Goal: Information Seeking & Learning: Learn about a topic

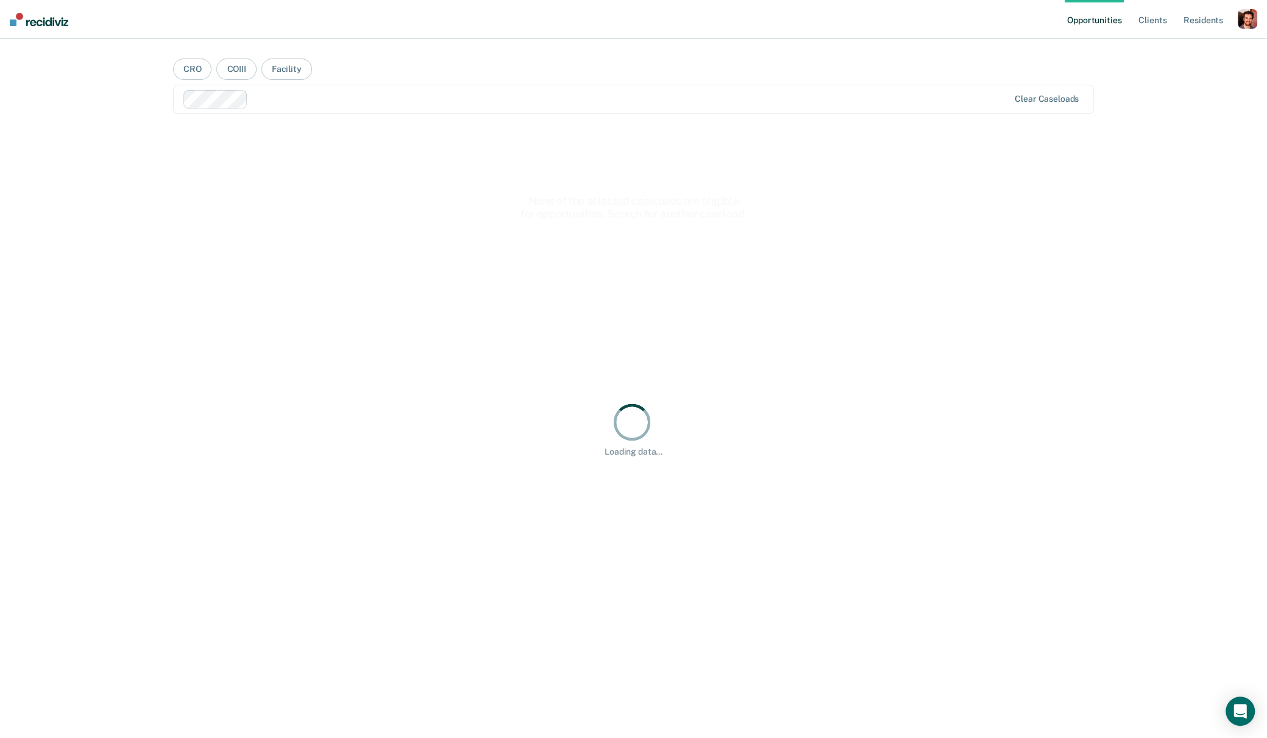
click at [1260, 16] on nav "Opportunities Client s Resident s Profile How it works Log Out" at bounding box center [633, 19] width 1267 height 39
click at [1249, 21] on div "button" at bounding box center [1248, 19] width 20 height 20
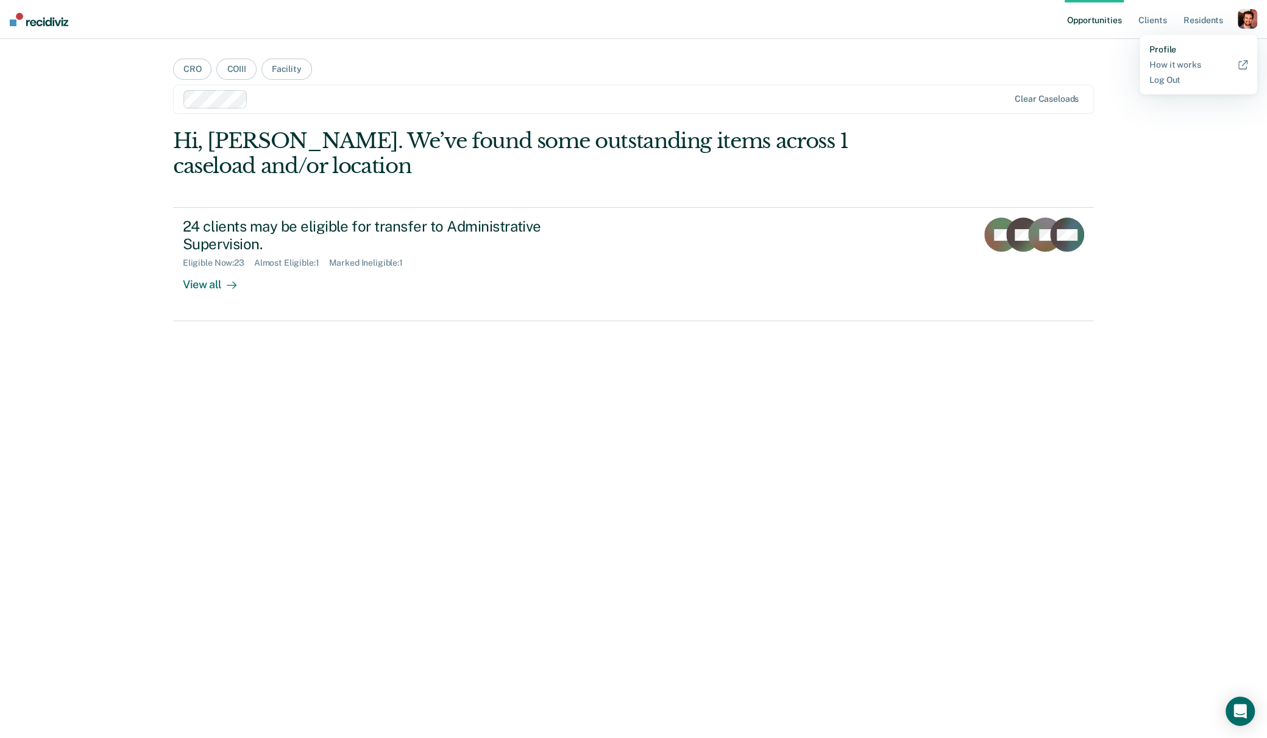
click at [1170, 49] on link "Profile" at bounding box center [1199, 50] width 98 height 10
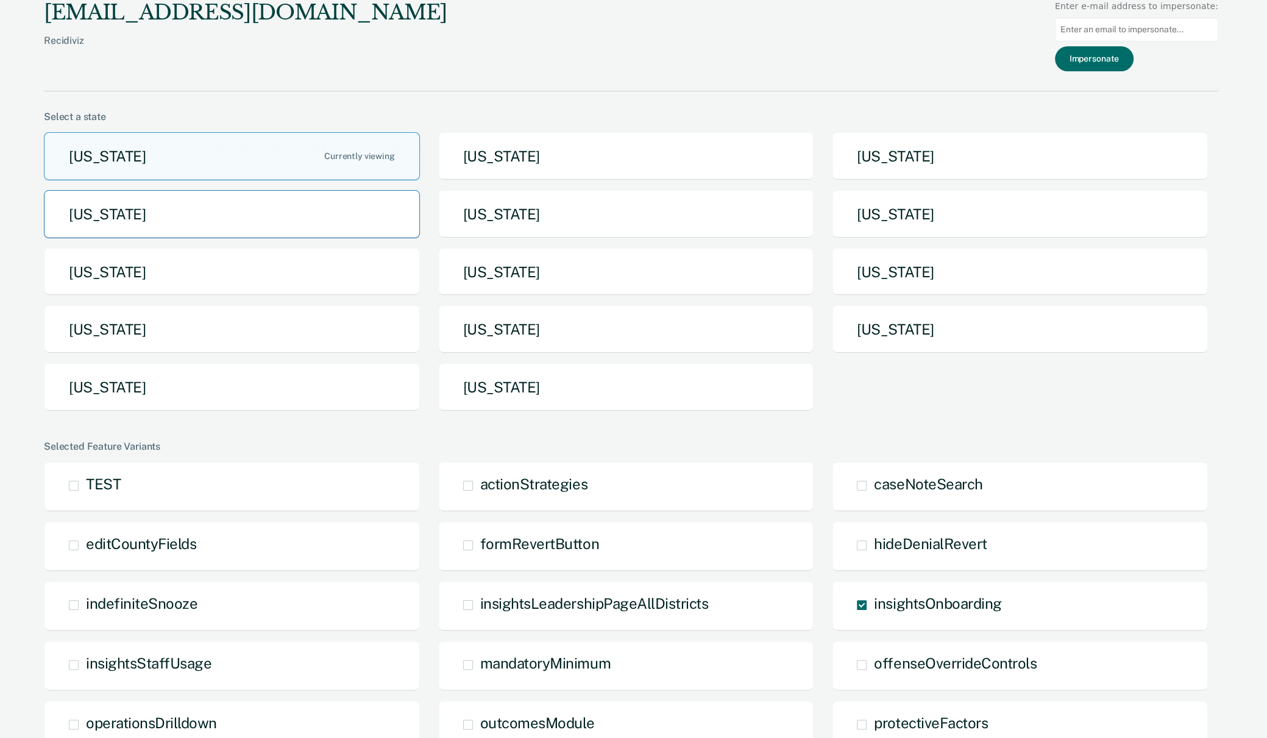
click at [308, 199] on button "[US_STATE]" at bounding box center [232, 214] width 376 height 48
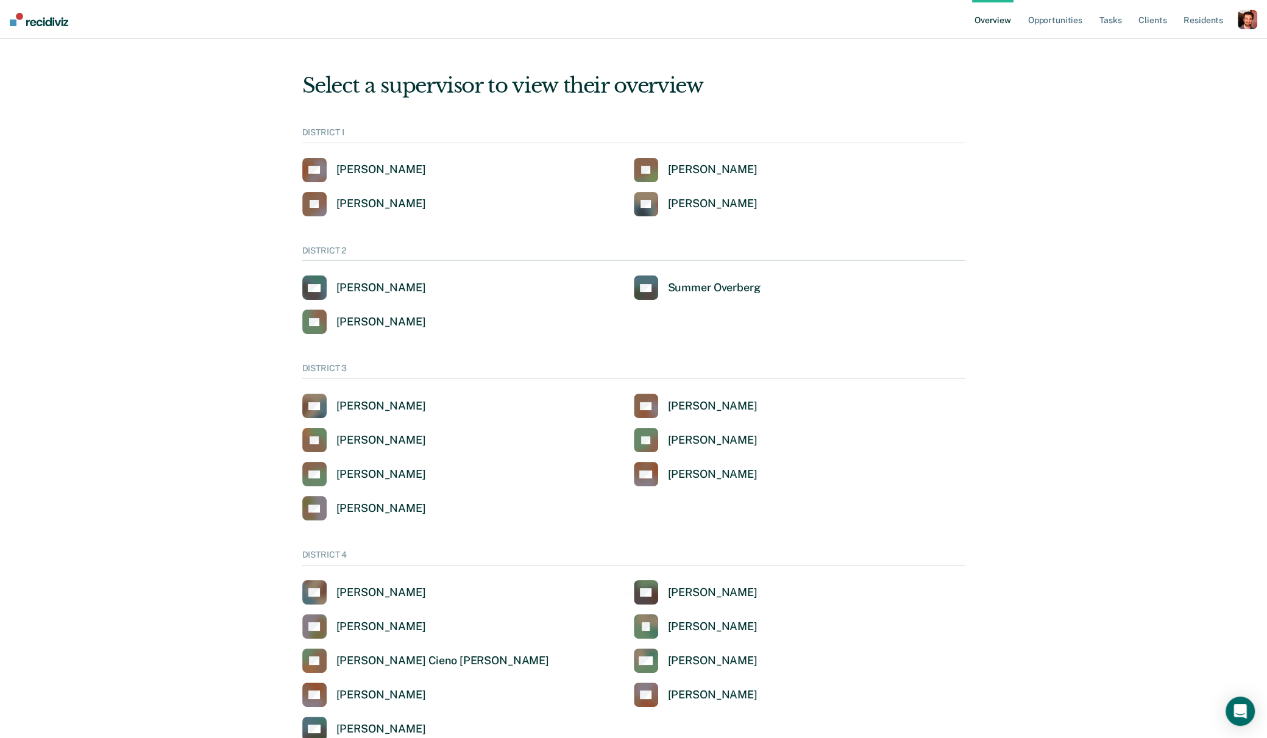
click at [1247, 22] on div "button" at bounding box center [1248, 20] width 20 height 20
click at [1198, 84] on link "Go to System-Level Trends" at bounding box center [1196, 79] width 104 height 10
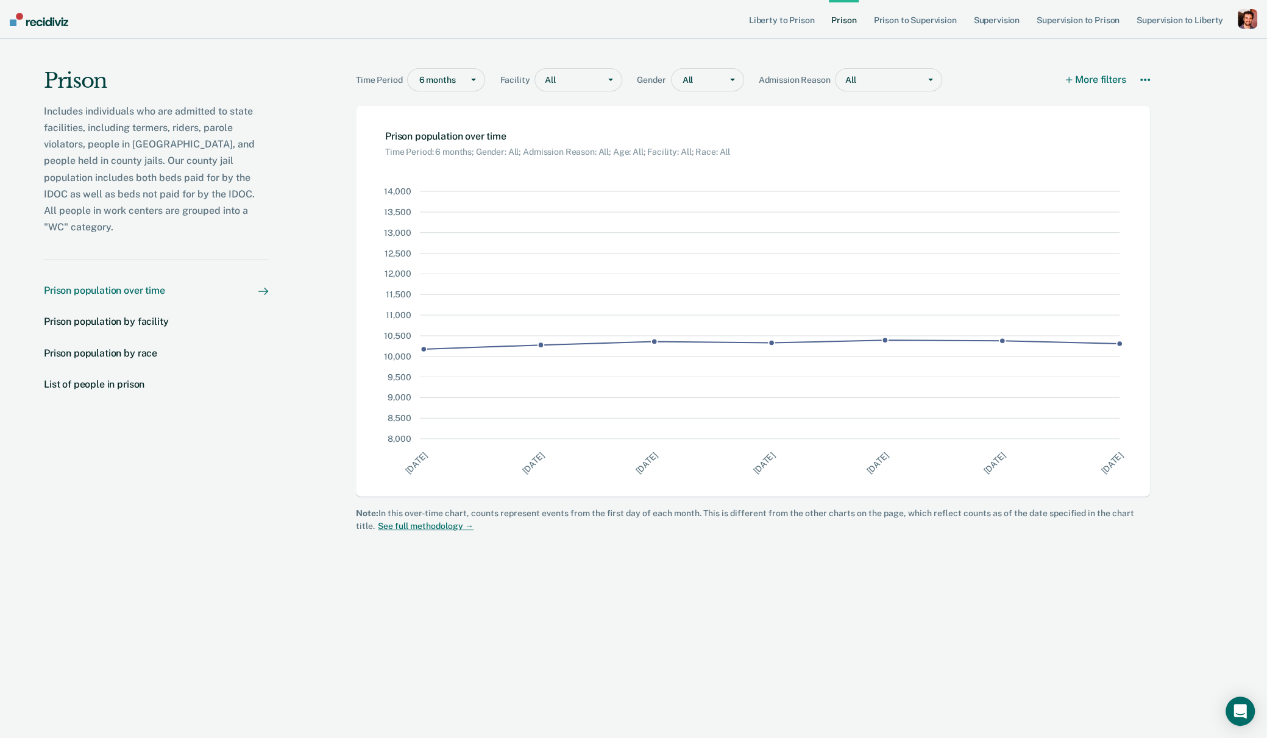
click at [1248, 21] on div "button" at bounding box center [1248, 19] width 20 height 20
click at [433, 82] on div at bounding box center [438, 80] width 38 height 13
click at [430, 160] on div "5 years" at bounding box center [446, 166] width 77 height 20
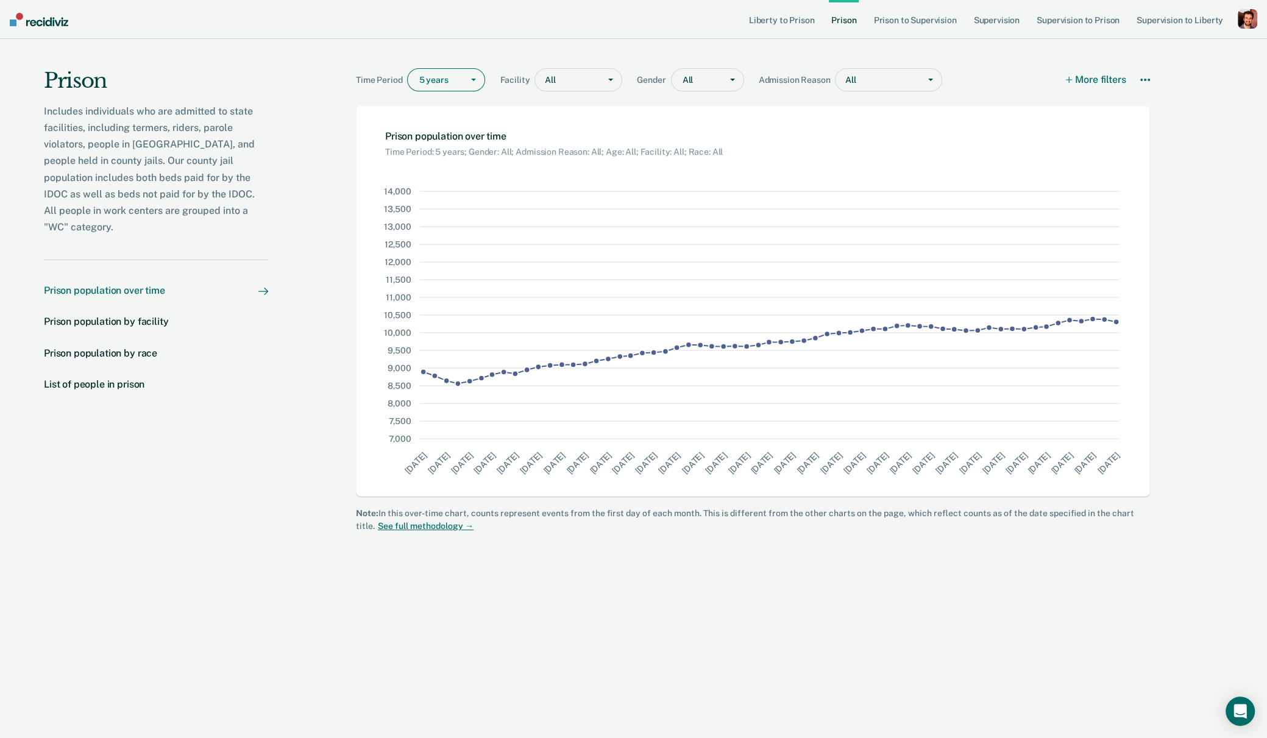
click at [850, 78] on div "All" at bounding box center [878, 80] width 84 height 18
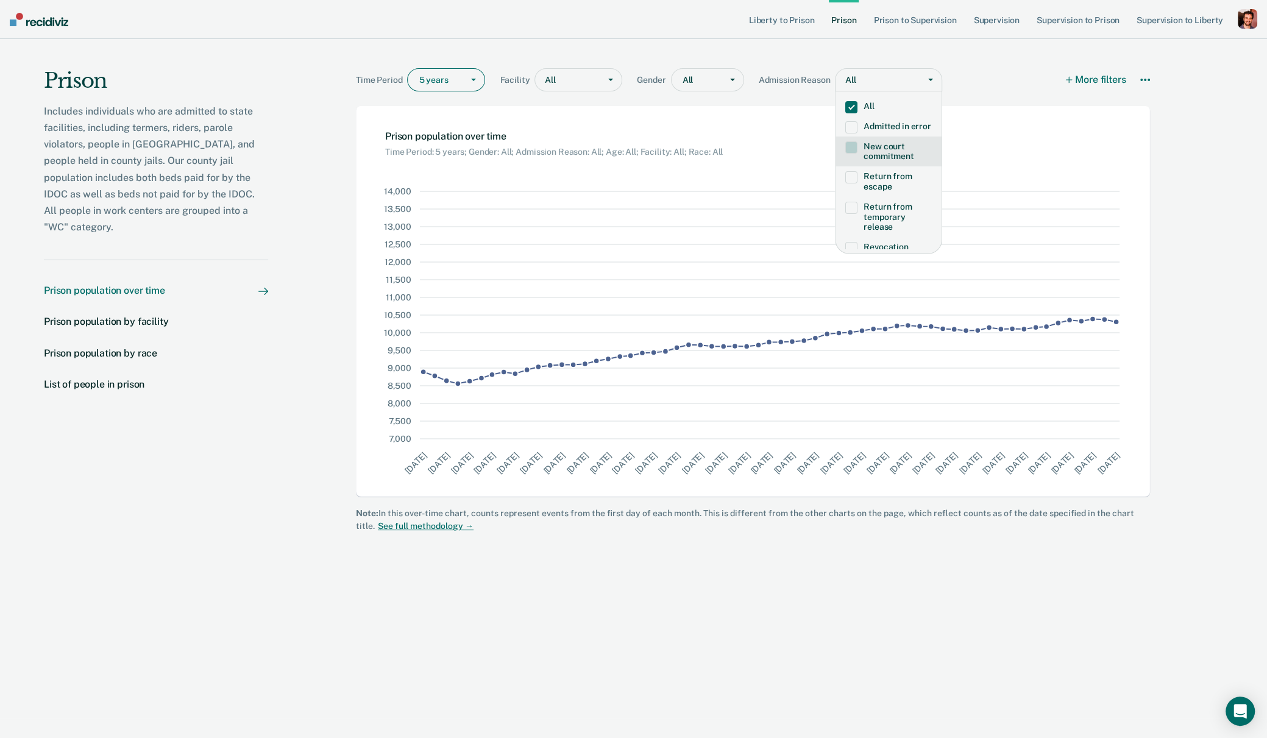
click at [850, 148] on span at bounding box center [852, 147] width 12 height 12
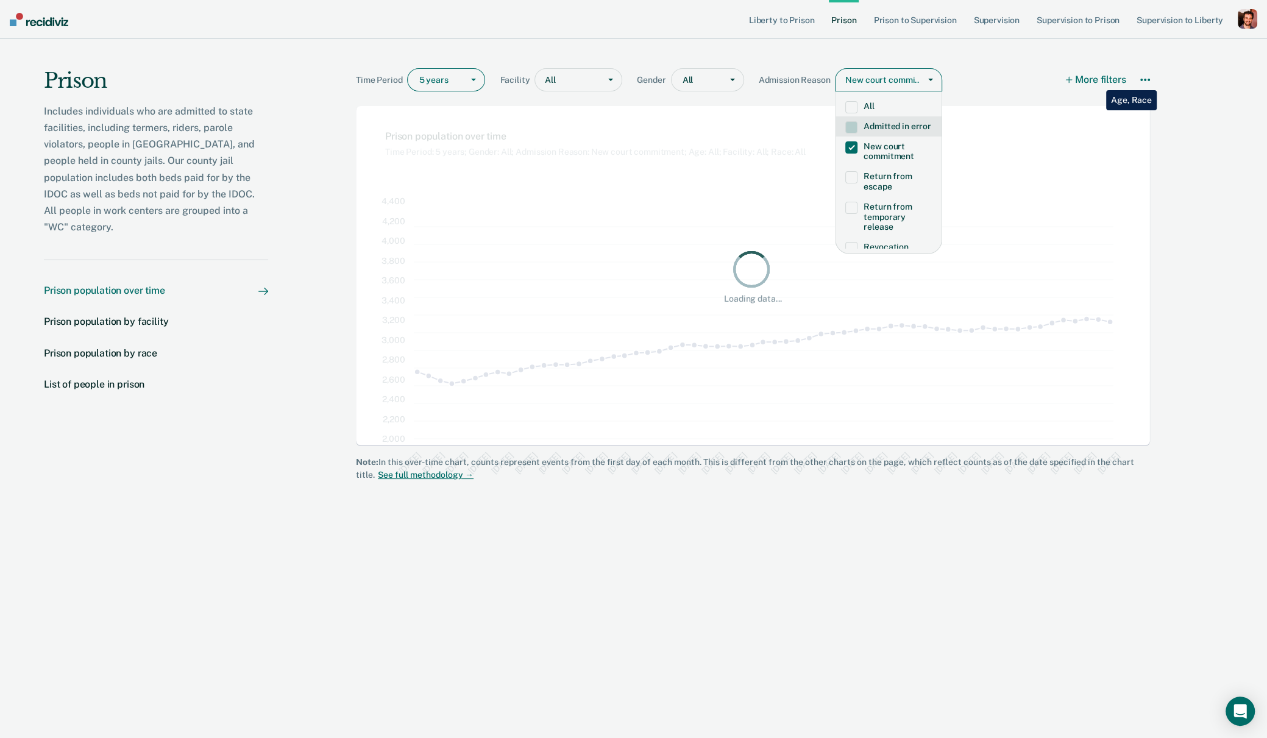
click at [1097, 81] on button "More filters" at bounding box center [1097, 79] width 60 height 23
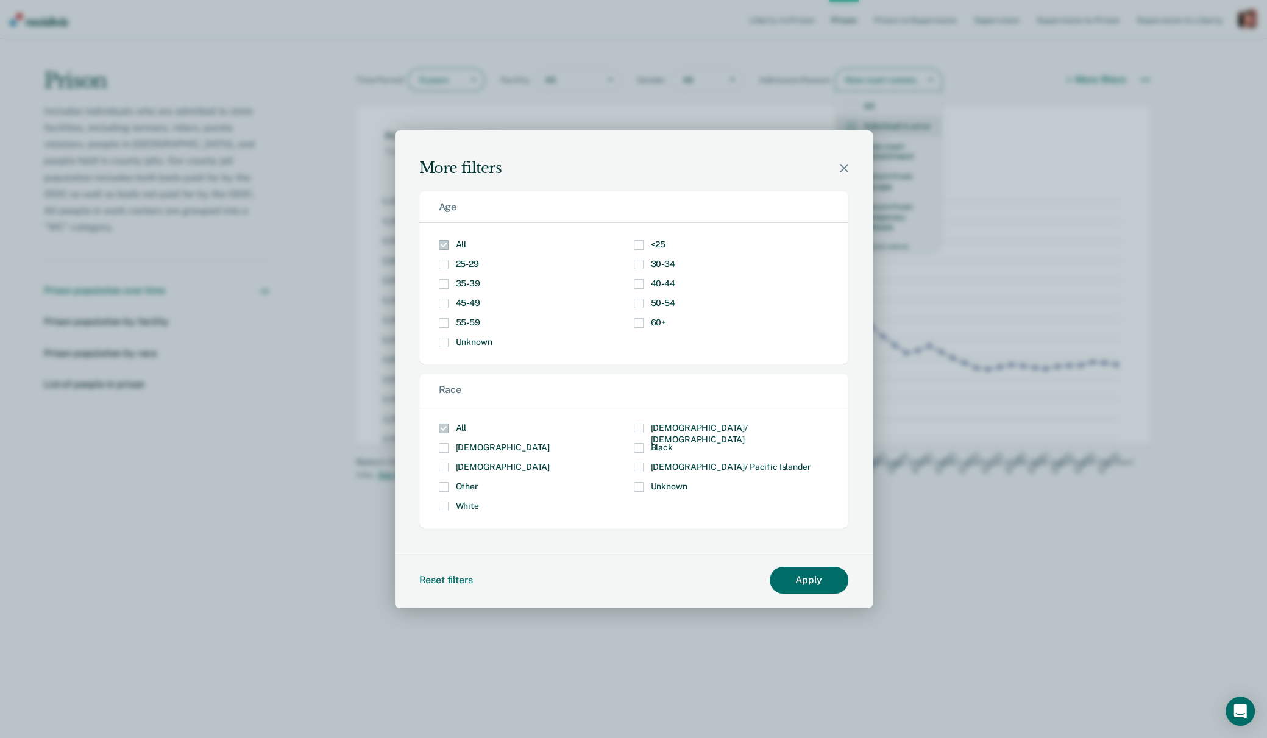
click at [636, 243] on span "Modal" at bounding box center [639, 245] width 10 height 10
click at [666, 240] on input "<25" at bounding box center [666, 240] width 0 height 0
click at [441, 468] on span "Modal" at bounding box center [444, 468] width 10 height 10
click at [550, 463] on input "Hispanic" at bounding box center [550, 463] width 0 height 0
click at [827, 579] on button "Apply" at bounding box center [809, 580] width 79 height 26
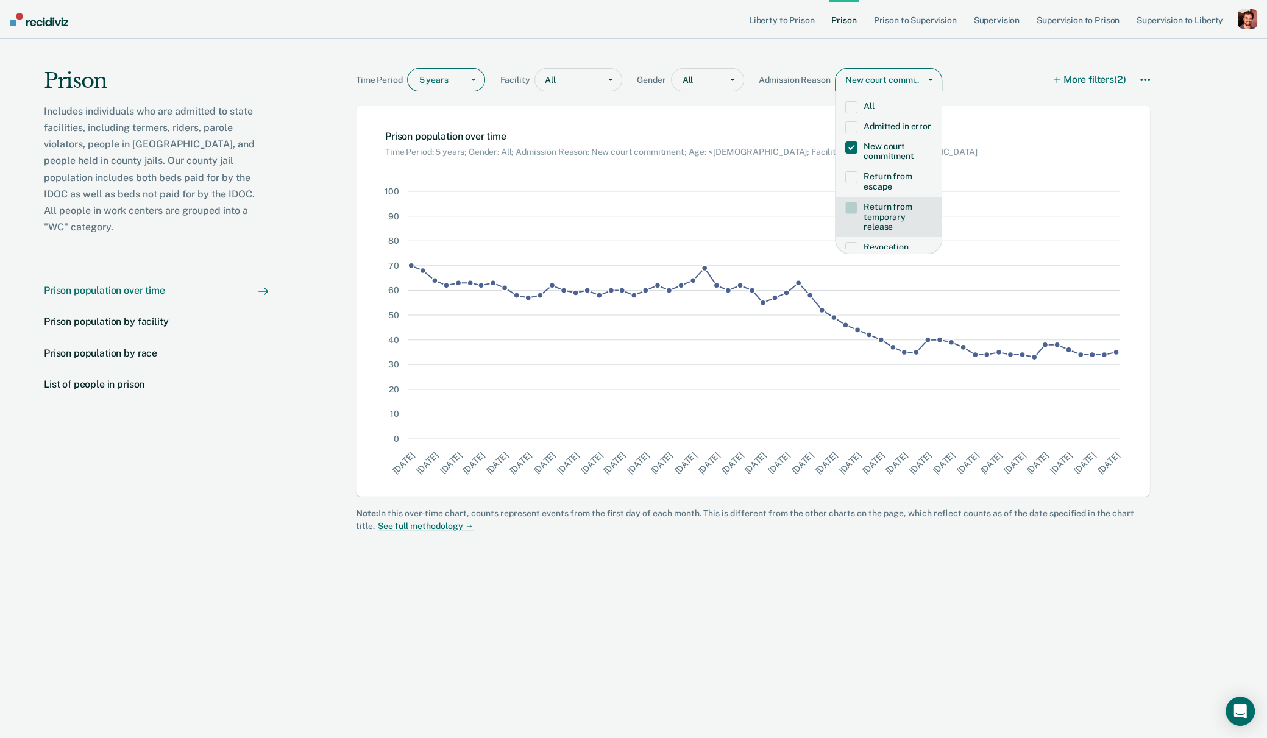
click at [1244, 18] on div "button" at bounding box center [1248, 19] width 20 height 20
click at [1166, 49] on link "Profile" at bounding box center [1196, 50] width 104 height 10
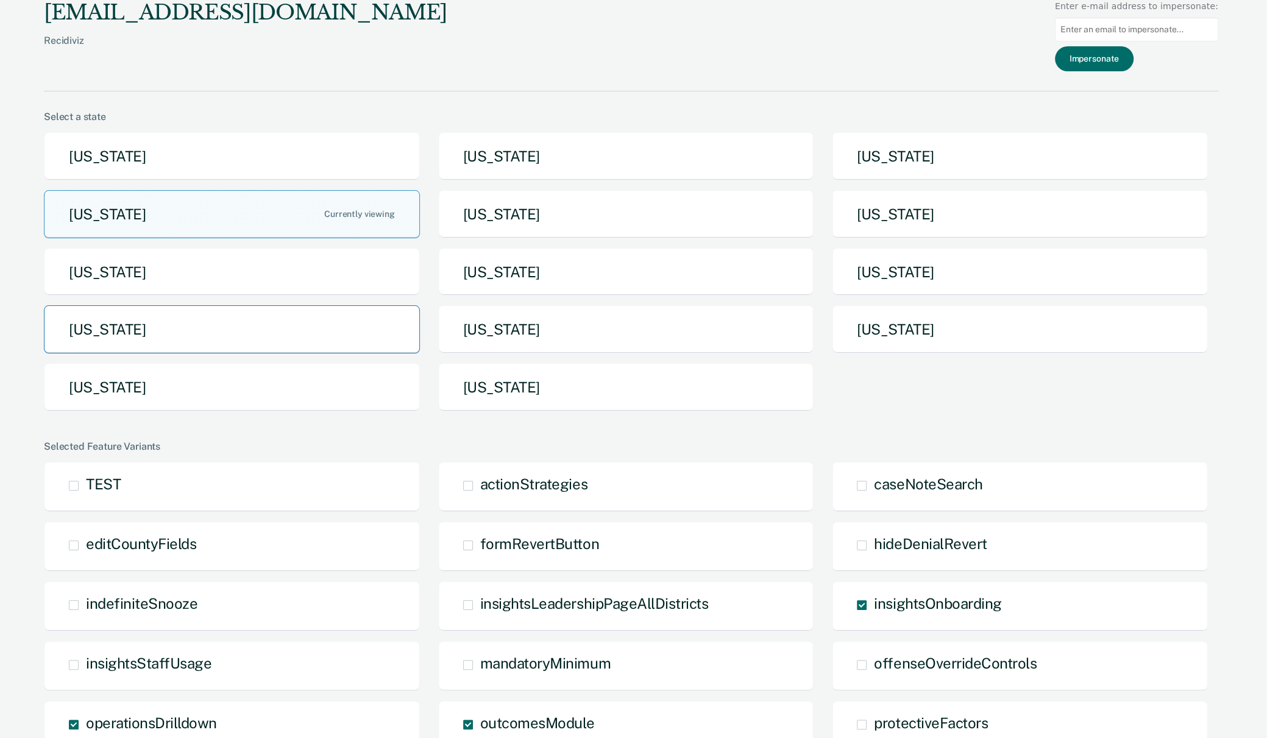
click at [308, 335] on button "[US_STATE]" at bounding box center [232, 329] width 376 height 48
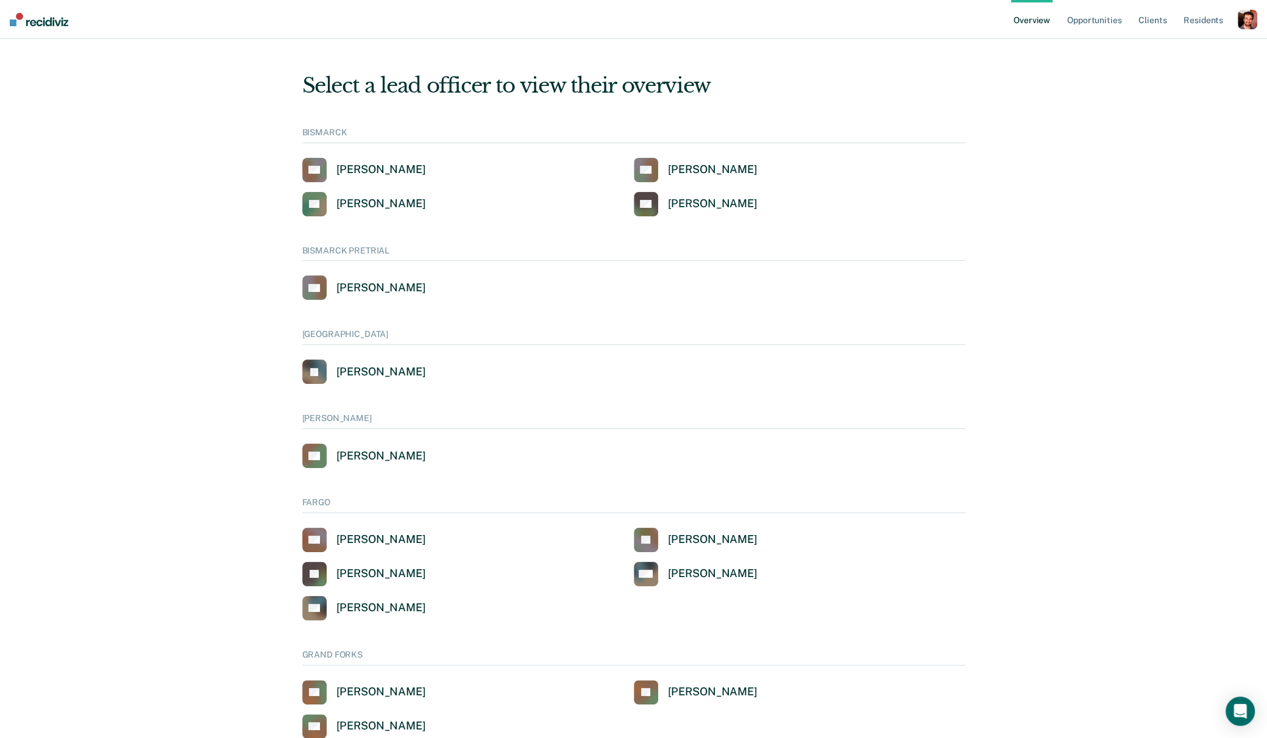
click at [1249, 29] on div "button" at bounding box center [1248, 20] width 20 height 20
click at [1249, 28] on div "button" at bounding box center [1248, 20] width 20 height 20
click at [1242, 22] on div "button" at bounding box center [1248, 20] width 20 height 20
click at [1152, 48] on link "Profile" at bounding box center [1196, 49] width 104 height 10
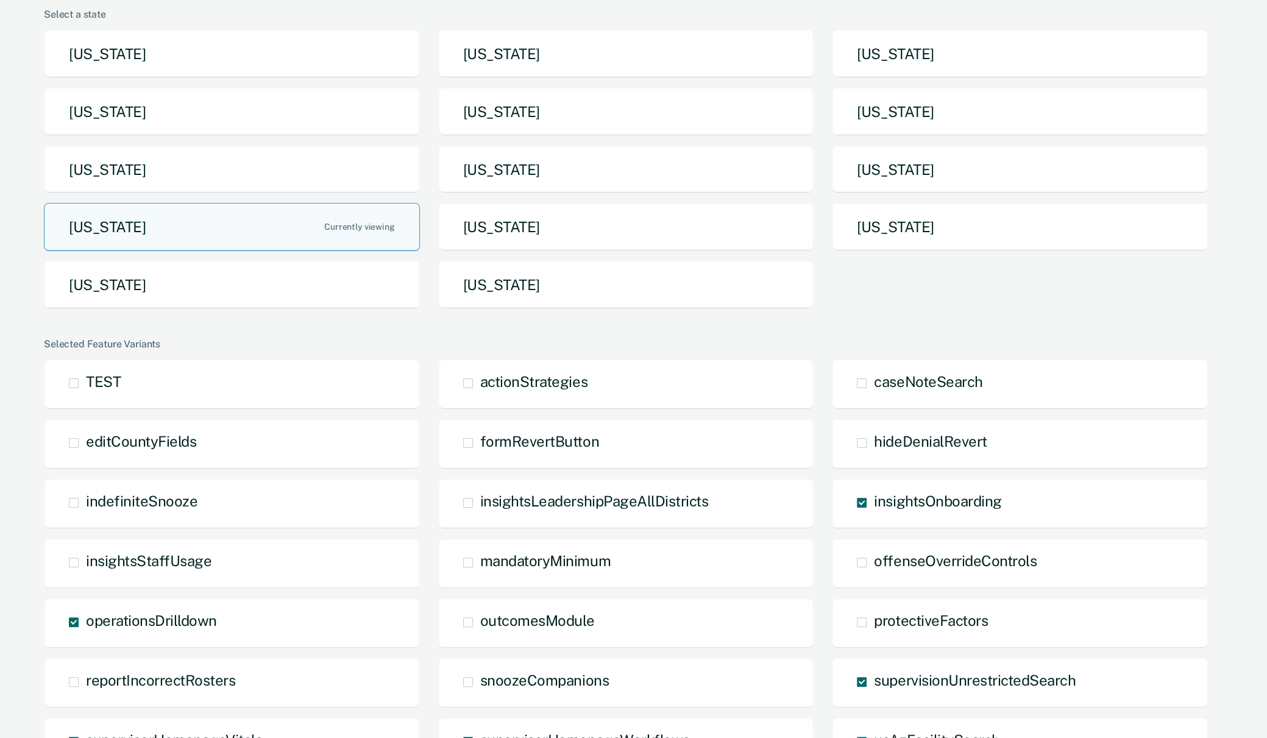
scroll to position [119, 0]
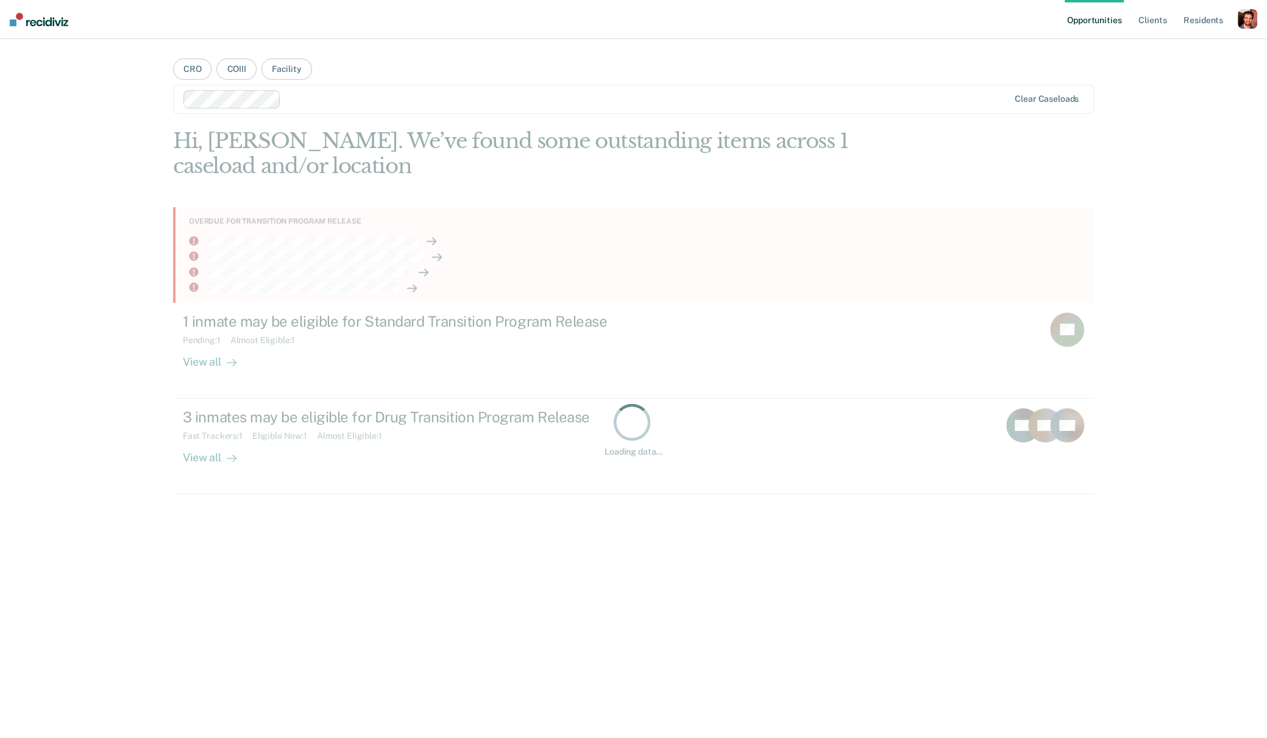
click at [1241, 24] on div "button" at bounding box center [1248, 19] width 20 height 20
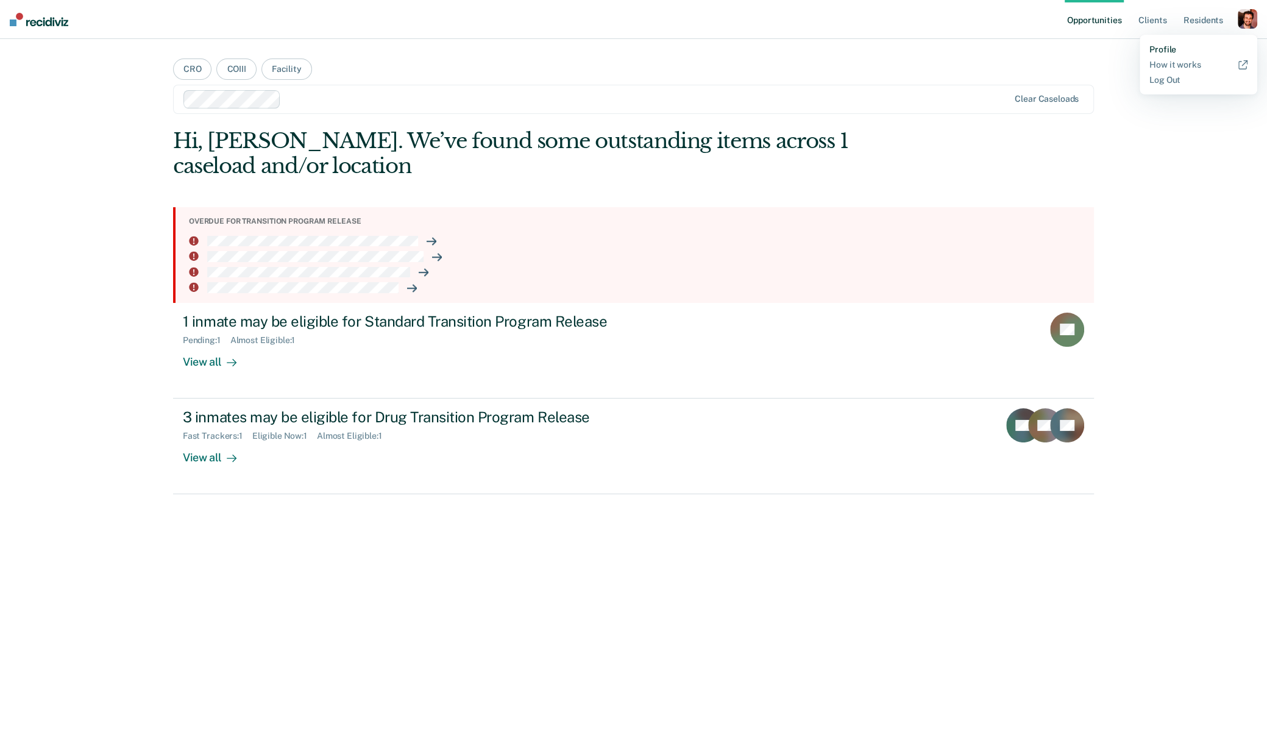
click at [1156, 49] on link "Profile" at bounding box center [1199, 50] width 98 height 10
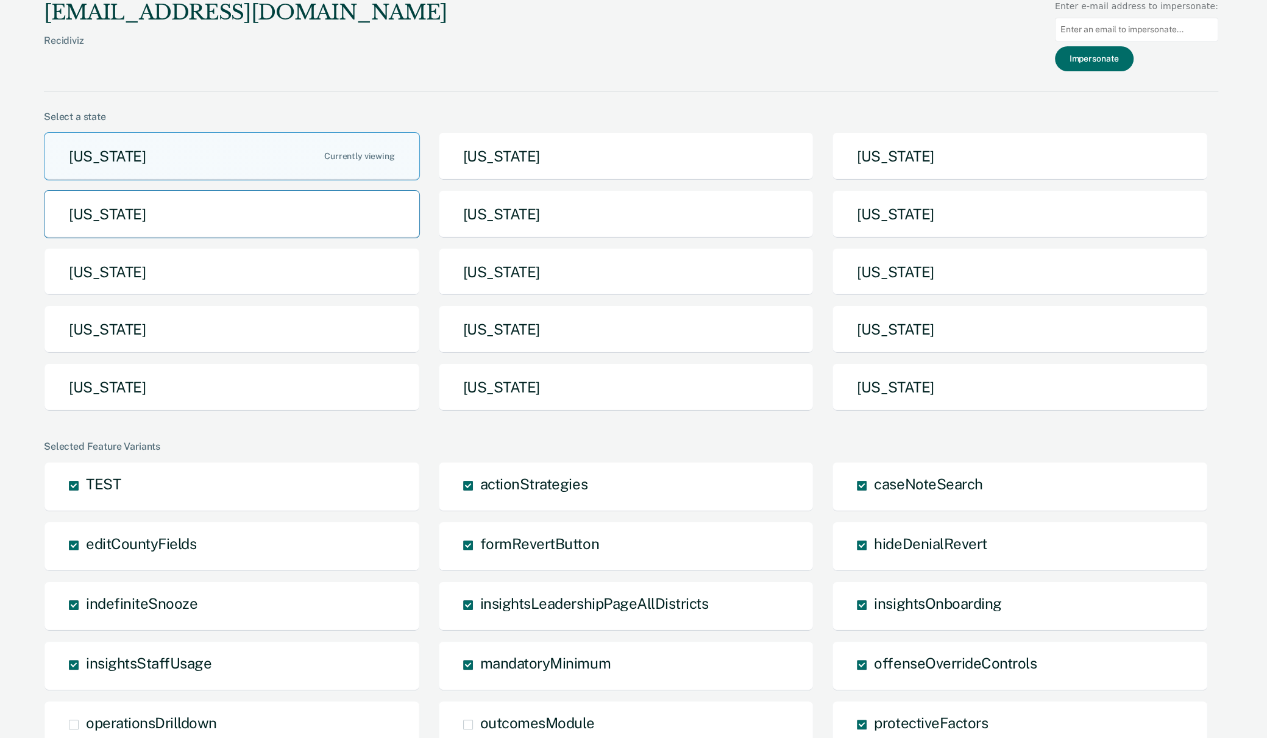
click at [214, 223] on button "[US_STATE]" at bounding box center [232, 214] width 376 height 48
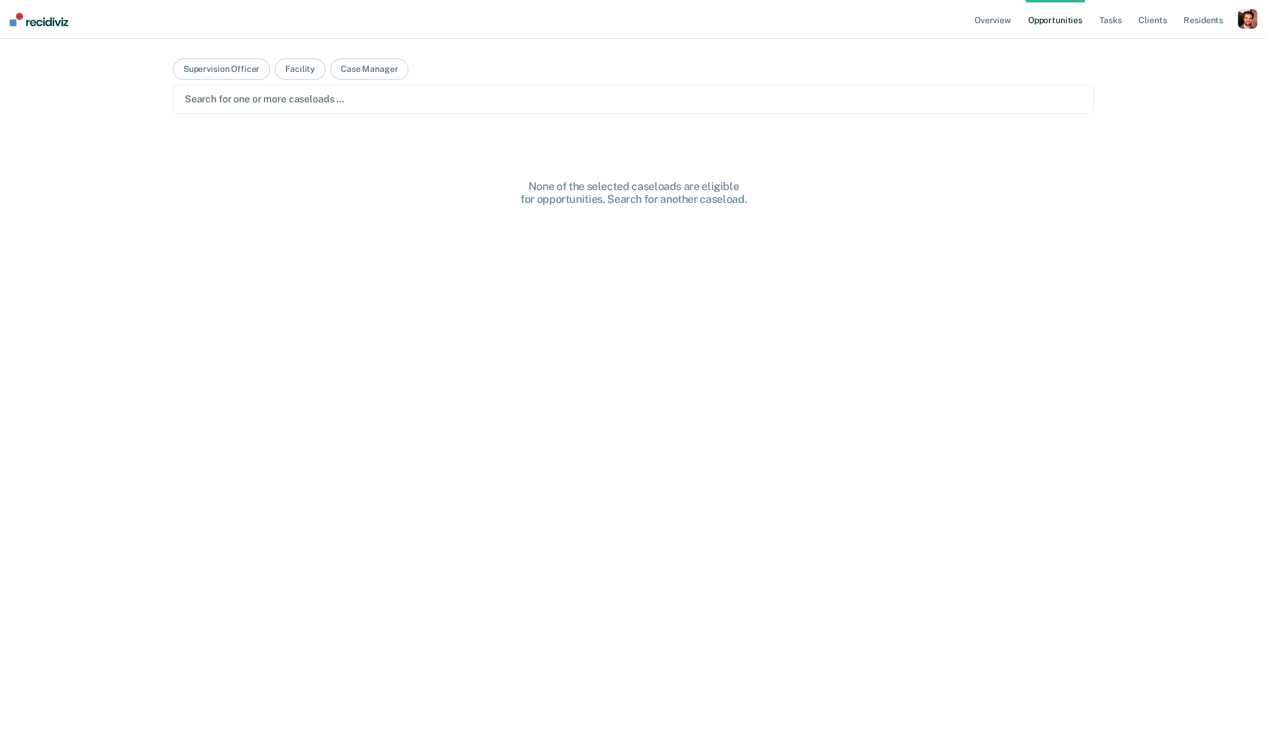
click at [1241, 18] on div "button" at bounding box center [1248, 19] width 20 height 20
click at [1170, 65] on link "Go to System-Level Trends" at bounding box center [1196, 65] width 104 height 10
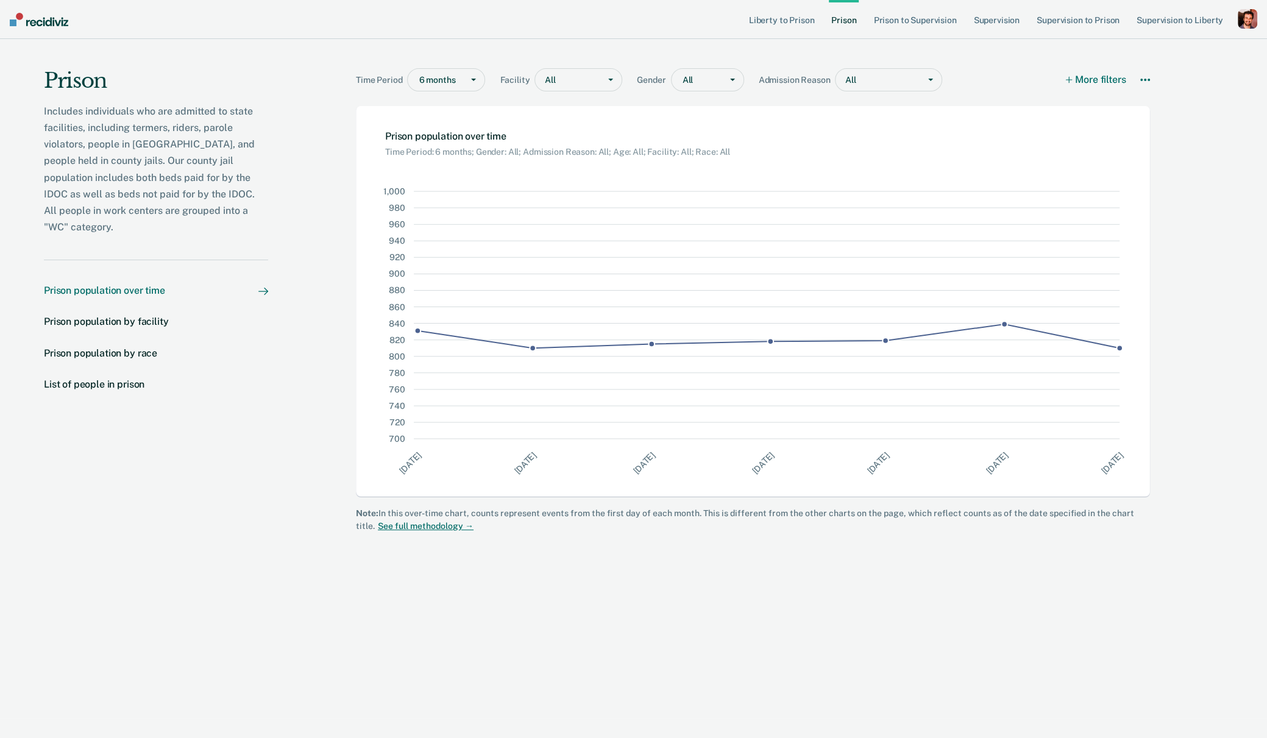
click at [435, 87] on div "6 months" at bounding box center [435, 80] width 55 height 18
click at [433, 172] on div "5 years" at bounding box center [446, 166] width 77 height 20
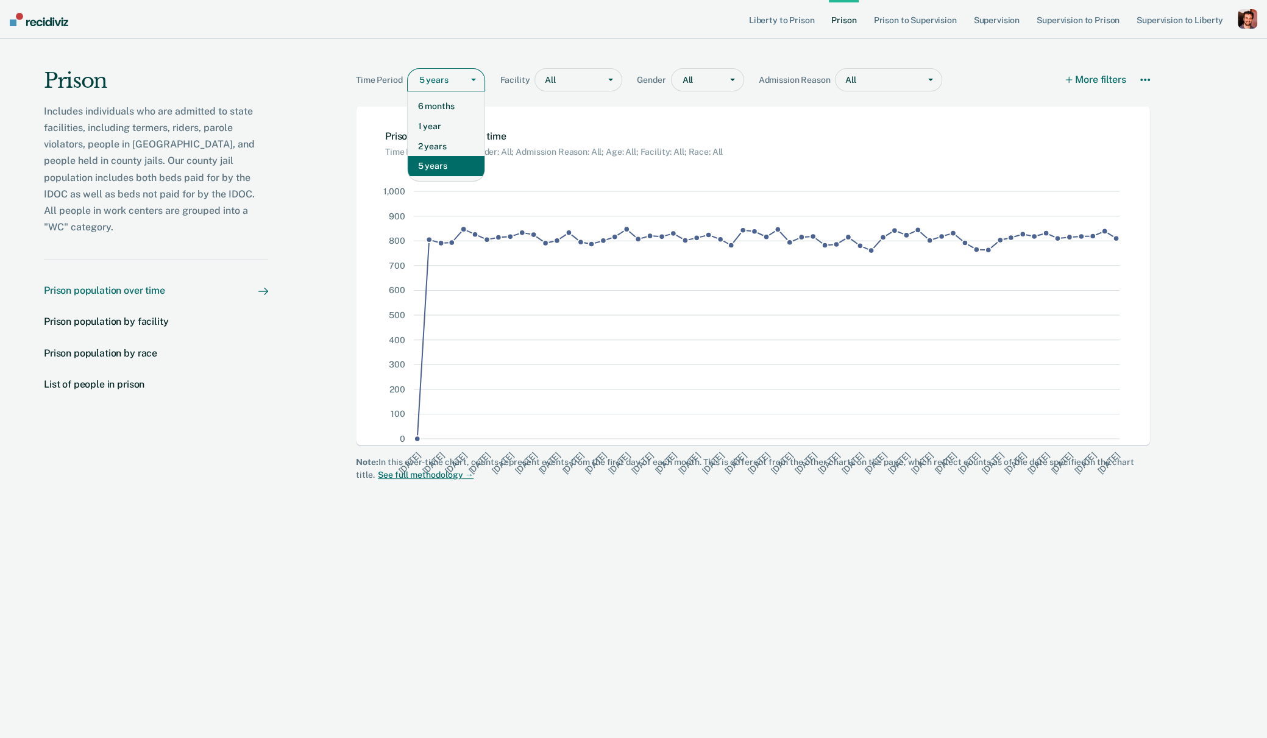
click at [445, 80] on div at bounding box center [438, 80] width 38 height 13
click at [444, 144] on div "2 years" at bounding box center [446, 147] width 77 height 20
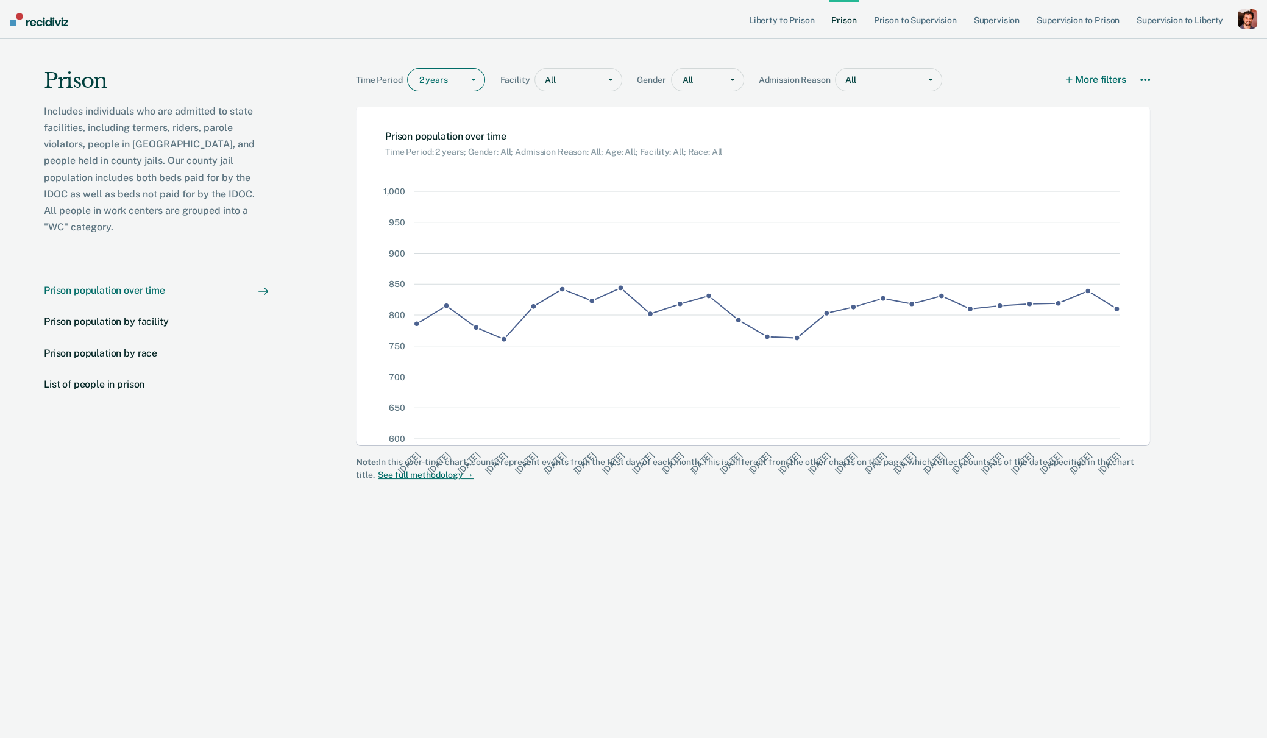
drag, startPoint x: 1124, startPoint y: 457, endPoint x: 508, endPoint y: 476, distance: 616.0
click at [508, 476] on icon "600 650 700 750 800 850 900 950 1,000 Dec '[DATE] Feb '[DATE] Apr '[DATE] Jun '…" at bounding box center [765, 327] width 770 height 340
click at [510, 475] on icon "600 650 700 750 800 850 900 950 1,000 Dec '[DATE] Feb '[DATE] Apr '[DATE] Jun '…" at bounding box center [765, 327] width 770 height 340
